Goal: Information Seeking & Learning: Learn about a topic

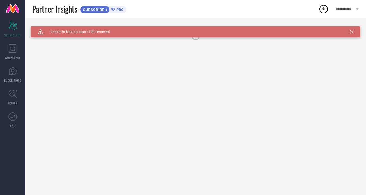
click at [353, 32] on div "Caution Created with Sketch. Unable to load banners at this moment" at bounding box center [195, 31] width 329 height 11
click at [351, 32] on icon at bounding box center [351, 31] width 3 height 3
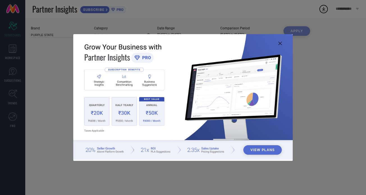
type input "All"
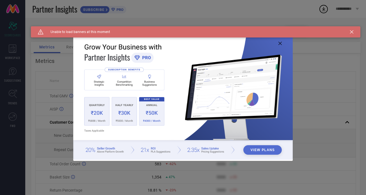
click at [351, 29] on div "Caution Created with Sketch. Unable to load banners at this moment" at bounding box center [195, 31] width 329 height 11
click at [351, 31] on icon at bounding box center [351, 31] width 3 height 3
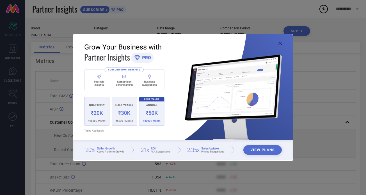
click at [279, 40] on img at bounding box center [182, 97] width 219 height 126
click at [279, 41] on img at bounding box center [182, 97] width 219 height 126
click at [279, 43] on icon at bounding box center [279, 43] width 3 height 3
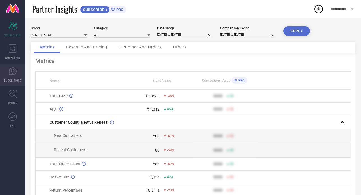
click at [16, 79] on span "SUGGESTIONS" at bounding box center [12, 81] width 17 height 4
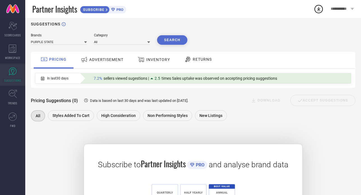
scroll to position [1, 0]
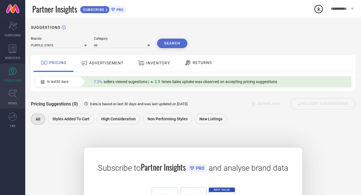
click at [17, 96] on link "TRENDS" at bounding box center [12, 97] width 25 height 22
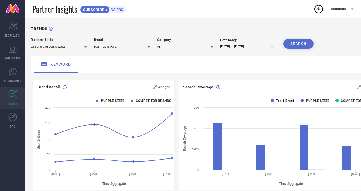
click at [283, 101] on text "Top 1 Brand" at bounding box center [285, 101] width 18 height 4
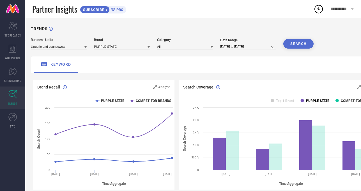
click at [322, 102] on text "PURPLE STATE" at bounding box center [317, 101] width 23 height 4
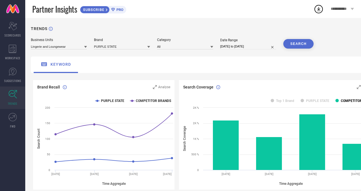
click at [351, 102] on text "COMPETITOR BRANDS" at bounding box center [358, 101] width 35 height 4
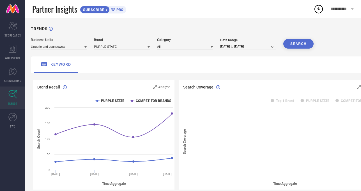
click at [302, 100] on rect at bounding box center [280, 141] width 202 height 95
click at [303, 100] on rect at bounding box center [301, 100] width 3 height 3
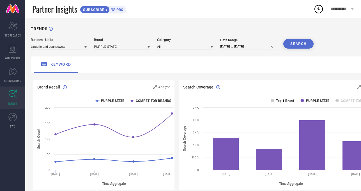
click at [279, 100] on text "Top 1 Brand" at bounding box center [285, 101] width 18 height 4
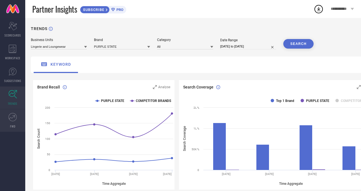
click at [19, 118] on link "FWD" at bounding box center [12, 120] width 25 height 22
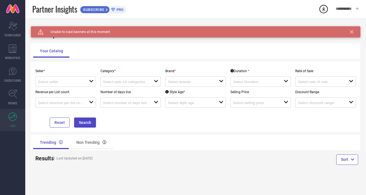
drag, startPoint x: 349, startPoint y: 35, endPoint x: 351, endPoint y: 29, distance: 6.5
click at [349, 35] on div "Caution Created with Sketch. Unable to load banners at this moment" at bounding box center [195, 31] width 329 height 11
click at [351, 29] on div "Caution Created with Sketch. Unable to load banners at this moment" at bounding box center [195, 31] width 329 height 11
click at [350, 32] on icon at bounding box center [351, 31] width 3 height 3
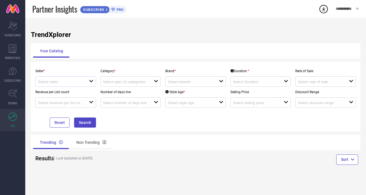
click at [78, 80] on div at bounding box center [63, 81] width 51 height 5
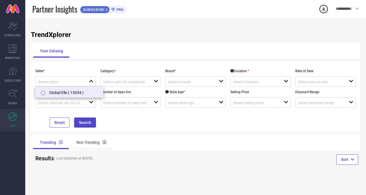
click at [78, 94] on li "Global Elle ( 13034 )" at bounding box center [69, 93] width 67 height 10
type input "Global Elle ( 13034 )"
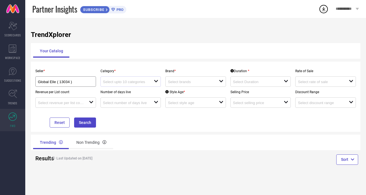
click at [130, 80] on div at bounding box center [128, 81] width 51 height 5
click at [133, 95] on div "No results found" at bounding box center [130, 92] width 61 height 10
click at [225, 80] on div "open" at bounding box center [195, 82] width 61 height 10
click at [266, 81] on input at bounding box center [256, 82] width 46 height 4
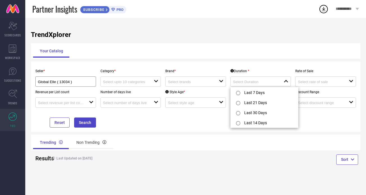
drag, startPoint x: 325, startPoint y: 135, endPoint x: 318, endPoint y: 113, distance: 23.2
click at [325, 134] on div "TrendXplorer Your Catalog Seller * Global Elle ( 13034 ) Category * open Brand …" at bounding box center [195, 107] width 341 height 178
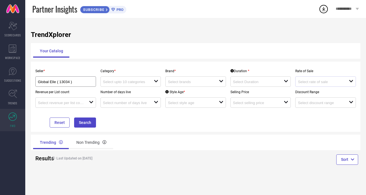
drag, startPoint x: 315, startPoint y: 78, endPoint x: 313, endPoint y: 82, distance: 4.4
click at [315, 79] on div "open" at bounding box center [325, 82] width 61 height 10
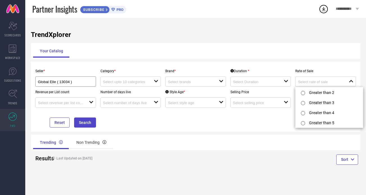
drag, startPoint x: 260, startPoint y: 129, endPoint x: 252, endPoint y: 125, distance: 9.2
click at [254, 126] on div "Seller * Global Elle ( 13034 ) Category * open Brand * open Duration * open Rat…" at bounding box center [195, 97] width 329 height 70
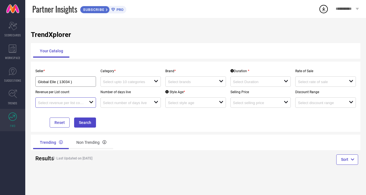
click at [82, 103] on input at bounding box center [61, 103] width 46 height 4
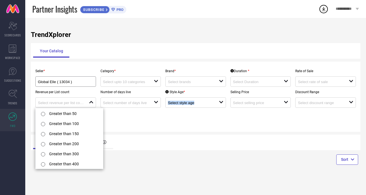
drag, startPoint x: 165, startPoint y: 128, endPoint x: 154, endPoint y: 121, distance: 13.4
click at [165, 128] on div "Seller * Global Elle ( 13034 ) Category * open Brand * open Duration * open Rat…" at bounding box center [195, 97] width 329 height 70
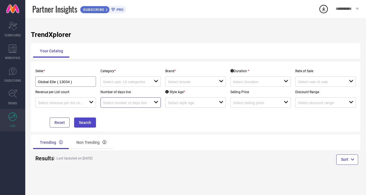
click at [131, 105] on input at bounding box center [126, 103] width 46 height 4
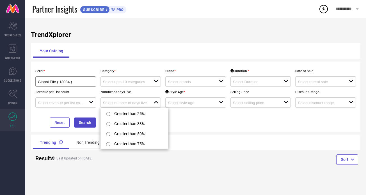
drag, startPoint x: 209, startPoint y: 126, endPoint x: 209, endPoint y: 123, distance: 3.4
click at [209, 126] on div "Seller * Global Elle ( 13034 ) Category * open Brand * open Duration * open Rat…" at bounding box center [195, 97] width 325 height 62
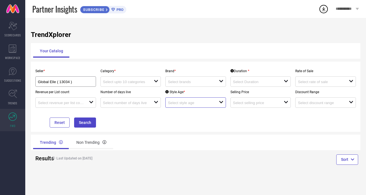
click at [209, 104] on input at bounding box center [191, 103] width 46 height 4
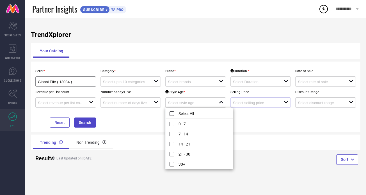
click at [268, 107] on div "open" at bounding box center [260, 103] width 61 height 10
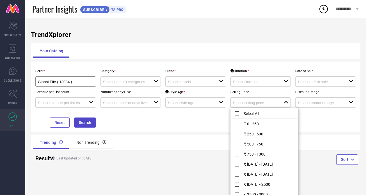
click at [338, 119] on div "Seller * Global Elle ( 13034 ) Category * open Brand * open Duration * open Rat…" at bounding box center [195, 97] width 325 height 62
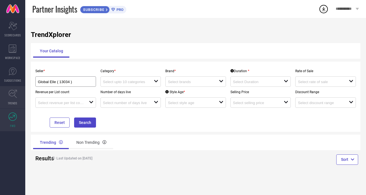
click at [16, 95] on icon at bounding box center [12, 94] width 9 height 9
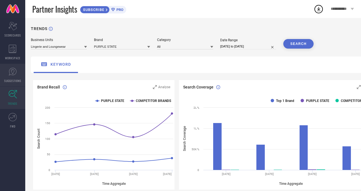
click at [1, 75] on link "SUGGESTIONS" at bounding box center [12, 75] width 25 height 22
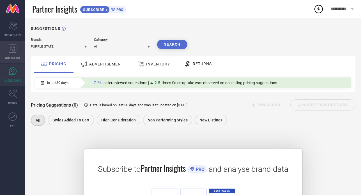
click at [10, 52] on icon at bounding box center [13, 49] width 8 height 8
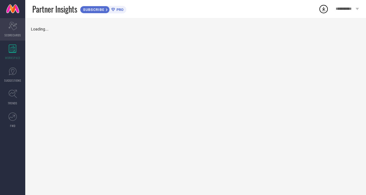
click at [19, 34] on span "SCORECARDS" at bounding box center [12, 35] width 17 height 4
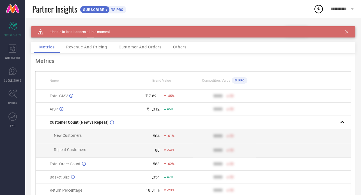
click at [349, 30] on div "Caution Created with Sketch. Unable to load banners at this moment" at bounding box center [193, 31] width 325 height 11
click at [348, 32] on icon at bounding box center [346, 31] width 3 height 3
